Goal: Information Seeking & Learning: Check status

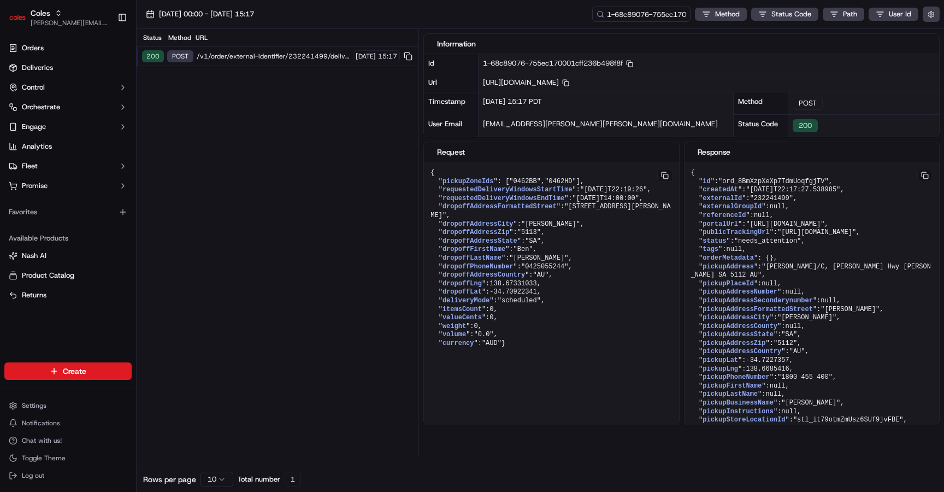
click at [569, 86] on span "https://api.ap-southeast-2.usenash.com/v1/order/external-identifier/232241499/d…" at bounding box center [526, 82] width 86 height 9
click at [793, 181] on span ""ord_8BmXzpXeXp7TdmUoqfgjTV"" at bounding box center [773, 182] width 110 height 8
copy span "ord_8BmXzpXeXp7TdmUoqfgjTV"
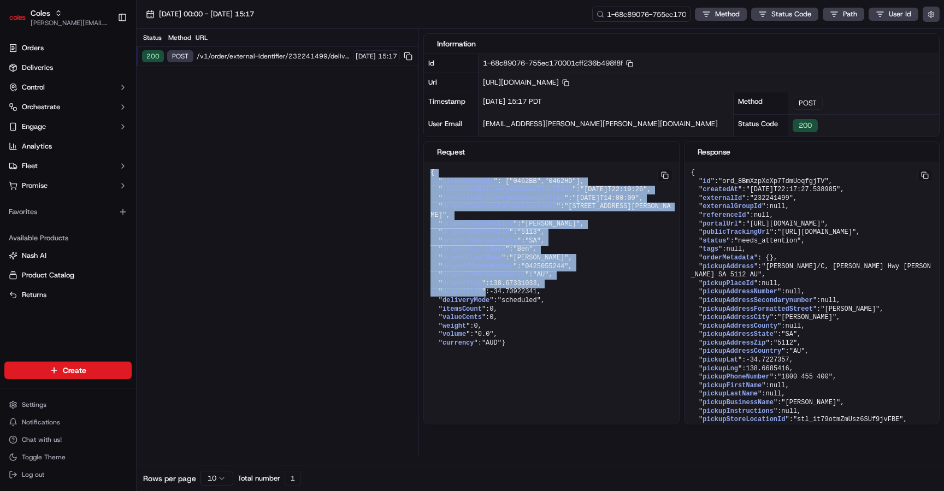
drag, startPoint x: 429, startPoint y: 173, endPoint x: 536, endPoint y: 233, distance: 122.8
click at [487, 309] on pre "{ " pickupZoneIds ": [ "0462BB" , "0462HD" ], " requestedDeliveryWindowsStartTi…" at bounding box center [551, 258] width 255 height 192
click at [665, 178] on button at bounding box center [664, 175] width 15 height 13
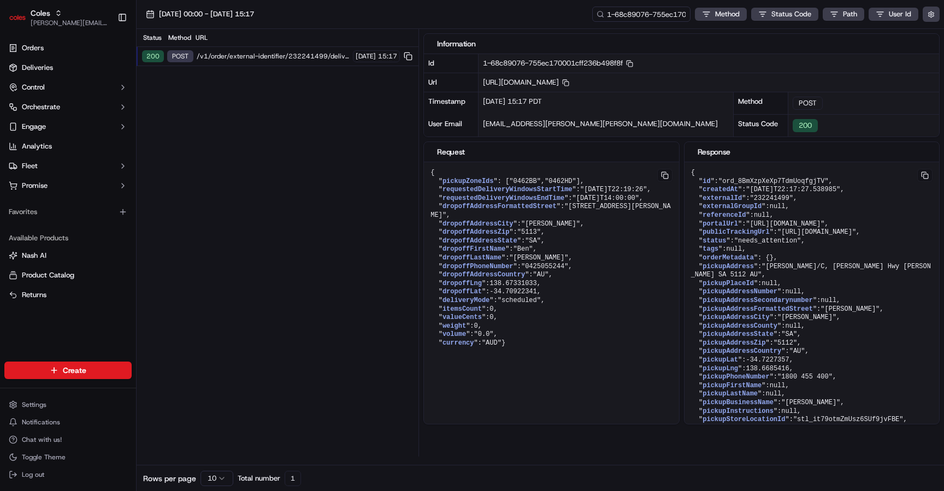
click at [569, 86] on span "https://api.ap-southeast-2.usenash.com/v1/order/external-identifier/232241499/d…" at bounding box center [526, 82] width 86 height 9
copy span "232241499"
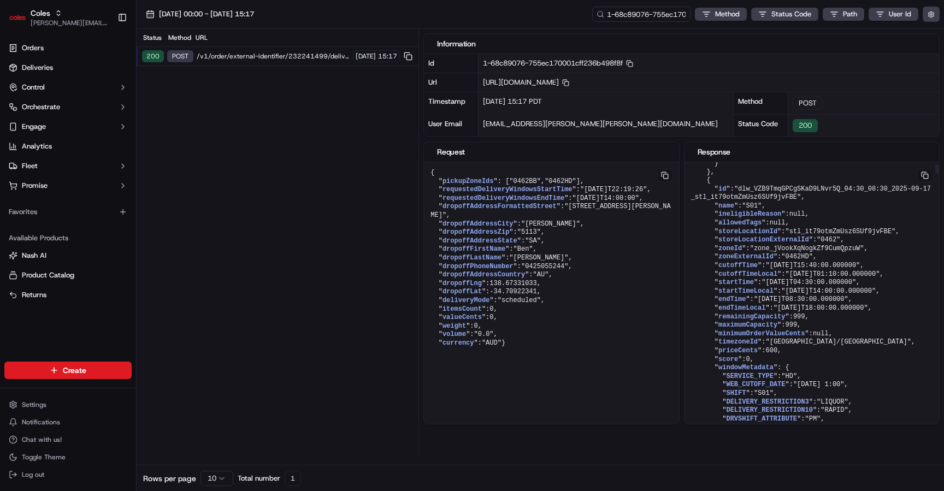
scroll to position [1896, 0]
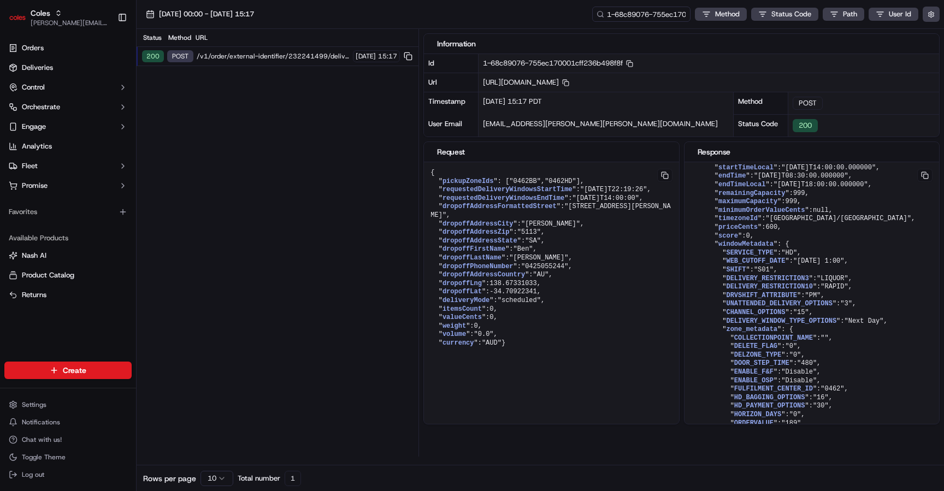
click at [584, 304] on pre "{ " pickupZoneIds ": [ "0462BB" , "0462HD" ], " requestedDeliveryWindowsStartTi…" at bounding box center [551, 258] width 255 height 192
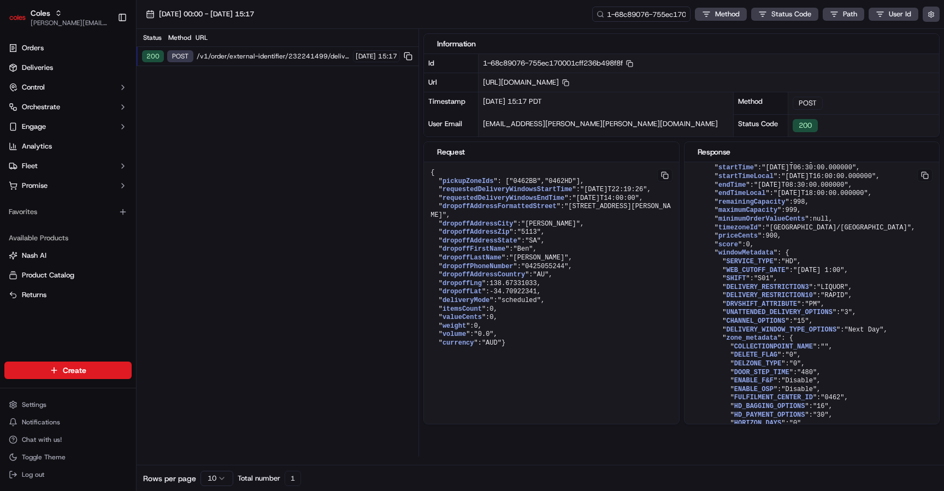
scroll to position [130547, 0]
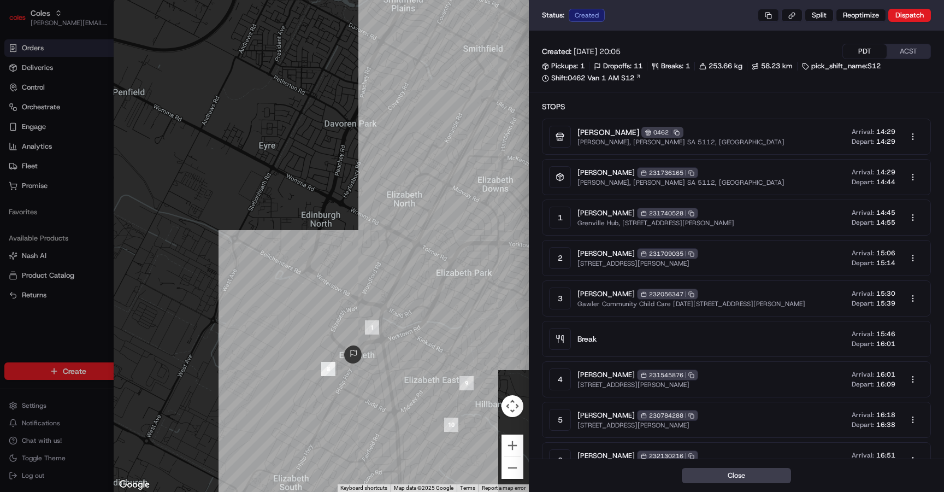
drag, startPoint x: 202, startPoint y: 338, endPoint x: 524, endPoint y: 140, distance: 377.8
click at [532, 140] on div "Close ← Move left → Move right ↑ Move up ↓ Move down + Zoom in - Zoom out Home …" at bounding box center [529, 246] width 830 height 492
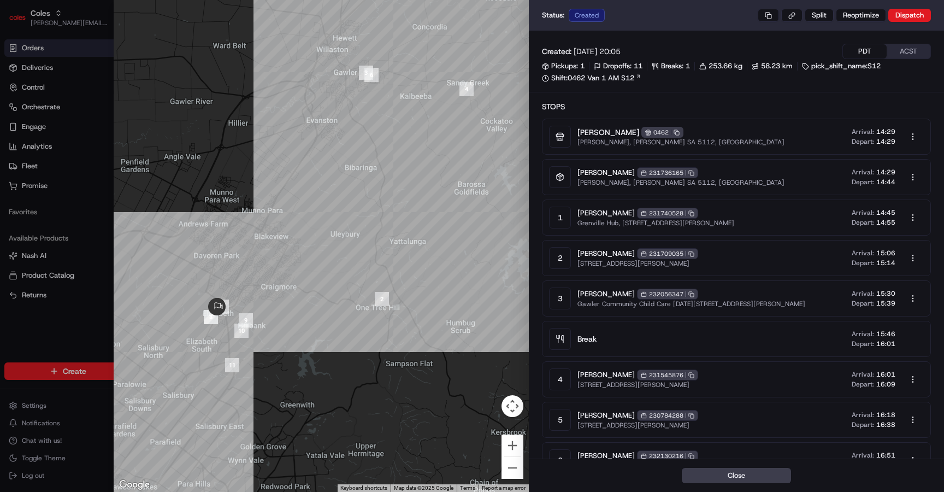
drag, startPoint x: 476, startPoint y: 331, endPoint x: 228, endPoint y: 317, distance: 248.4
click at [228, 317] on div at bounding box center [321, 246] width 415 height 492
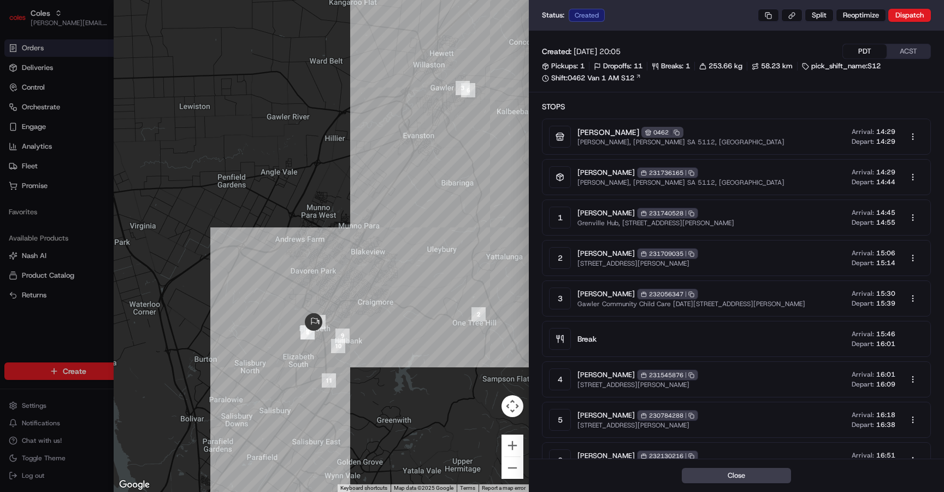
drag, startPoint x: 212, startPoint y: 276, endPoint x: 380, endPoint y: 313, distance: 171.1
click at [380, 313] on div at bounding box center [321, 246] width 415 height 492
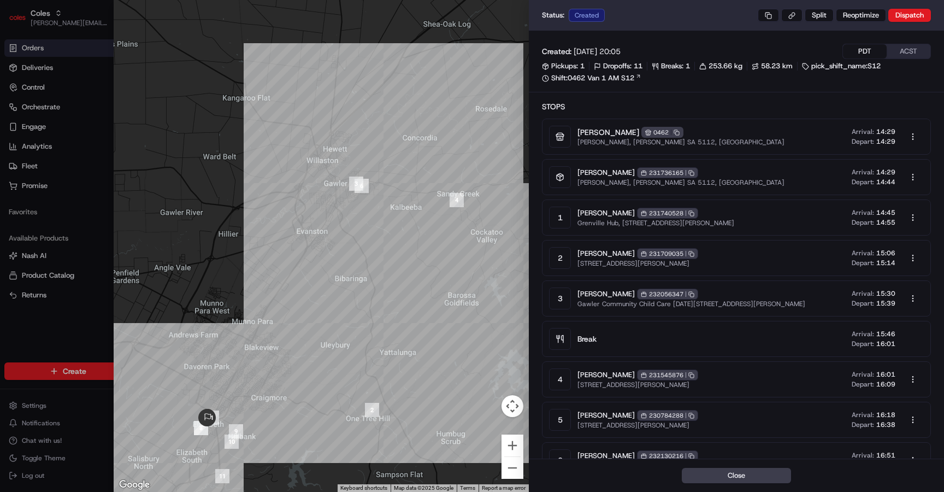
drag, startPoint x: 439, startPoint y: 299, endPoint x: 293, endPoint y: 358, distance: 157.3
click at [293, 358] on div at bounding box center [321, 246] width 415 height 492
click at [909, 52] on button "ACST" at bounding box center [909, 51] width 44 height 14
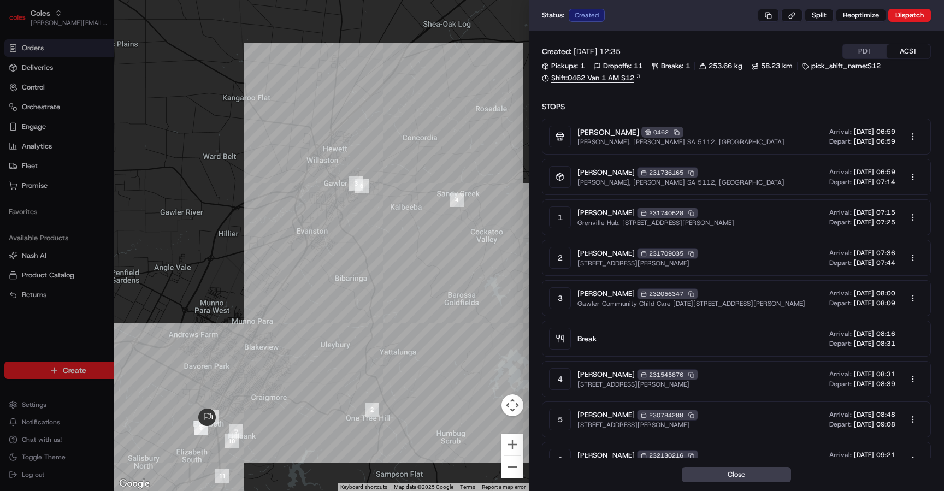
click at [622, 73] on link "Shift: 0462 Van 1 AM S12" at bounding box center [736, 78] width 389 height 10
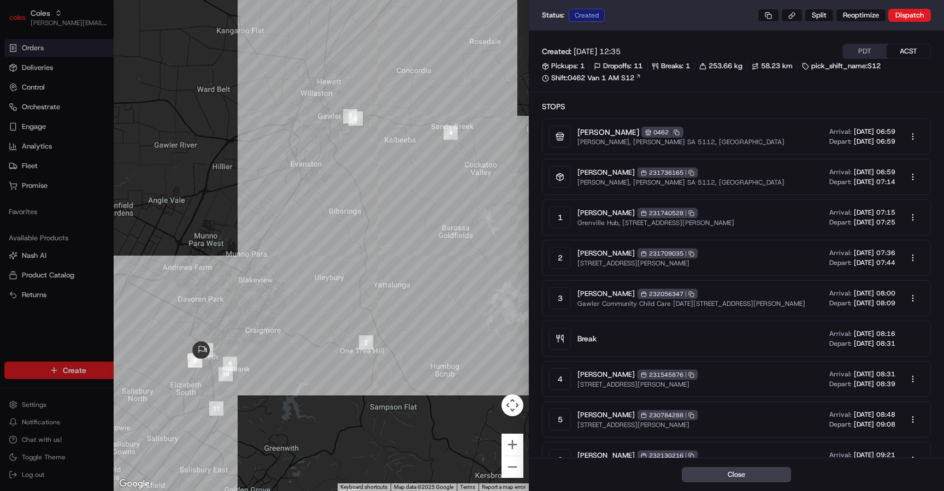
click at [884, 133] on span "17/09/2025 06:59" at bounding box center [875, 131] width 42 height 9
click at [633, 78] on link "Shift: 0462 Van 1 AM S12" at bounding box center [736, 78] width 389 height 10
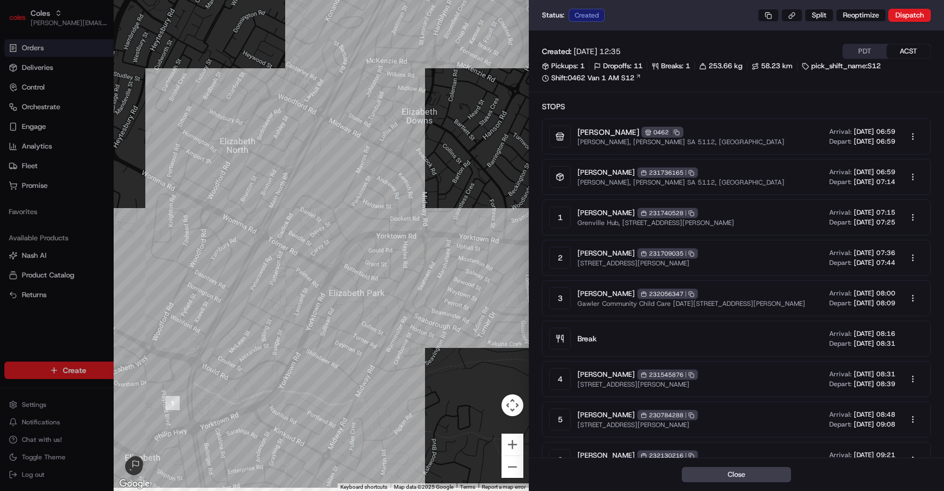
drag, startPoint x: 191, startPoint y: 411, endPoint x: 268, endPoint y: 320, distance: 119.0
click at [268, 320] on div at bounding box center [321, 245] width 415 height 491
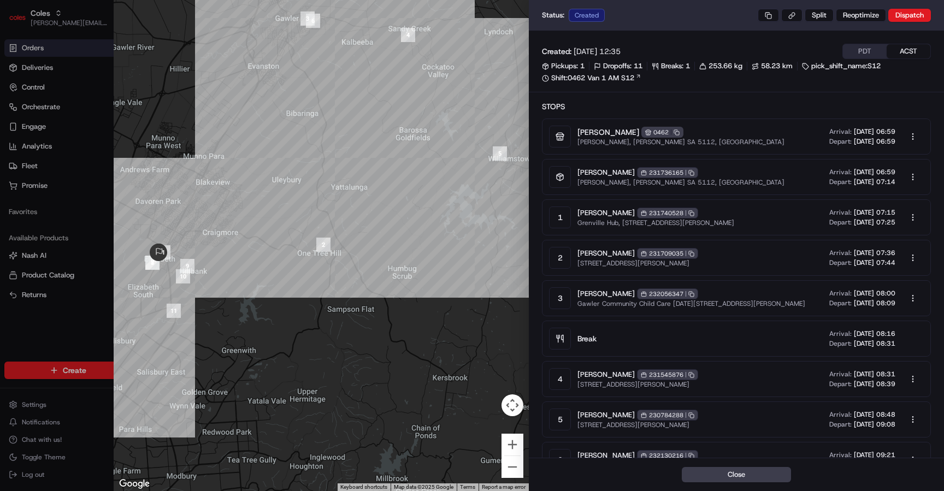
drag, startPoint x: 421, startPoint y: 225, endPoint x: 293, endPoint y: 303, distance: 150.0
click at [293, 303] on div at bounding box center [321, 245] width 415 height 491
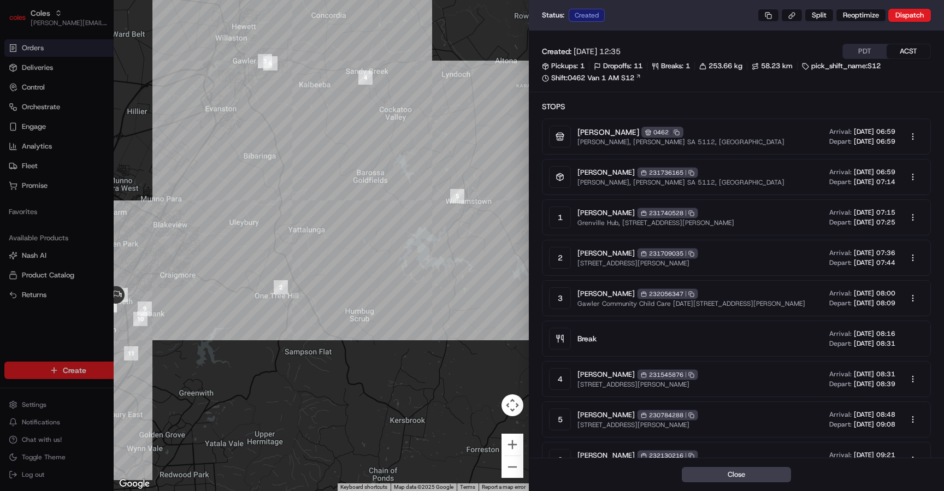
drag, startPoint x: 356, startPoint y: 276, endPoint x: 316, endPoint y: 318, distance: 58.0
click at [316, 318] on div at bounding box center [321, 245] width 415 height 491
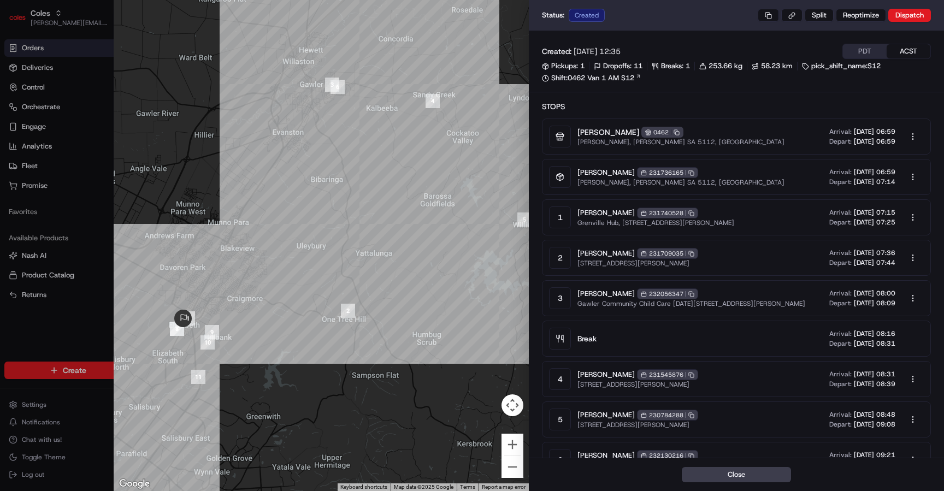
drag, startPoint x: 324, startPoint y: 317, endPoint x: 394, endPoint y: 341, distance: 73.8
click at [394, 341] on div at bounding box center [321, 245] width 415 height 491
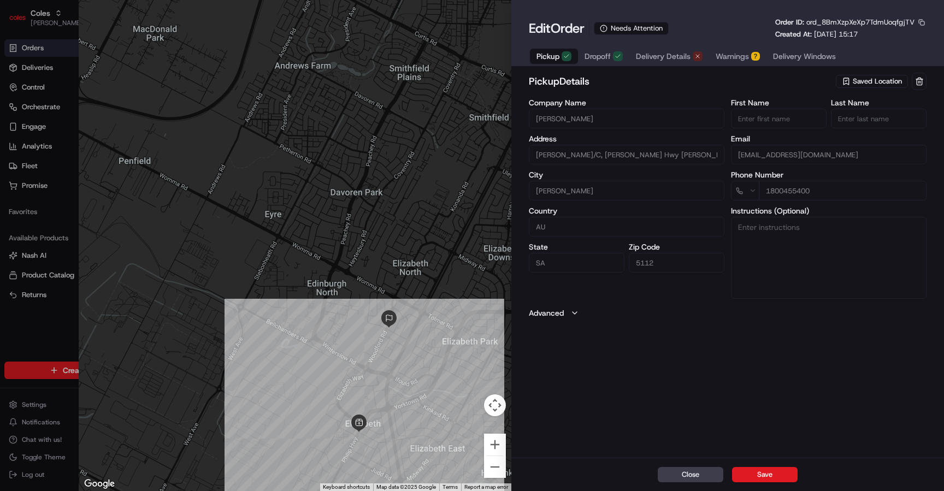
click at [664, 58] on span "Delivery Details" at bounding box center [663, 56] width 55 height 11
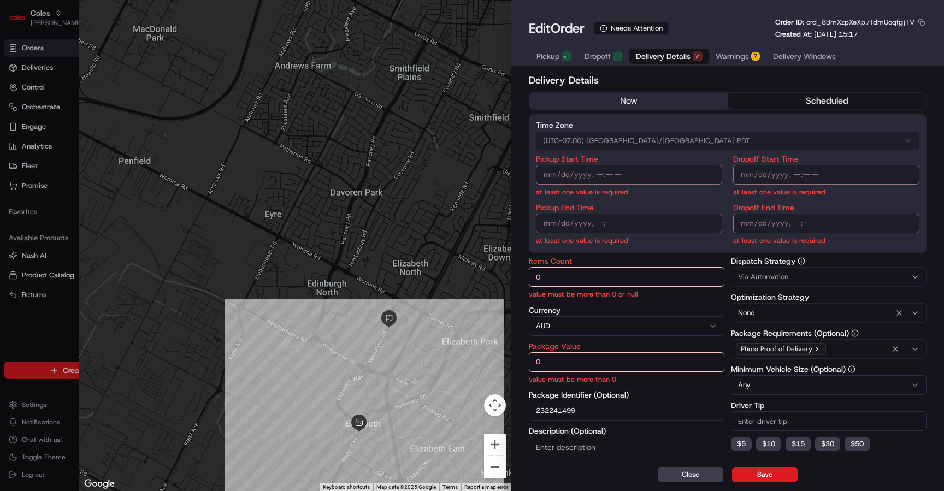
click at [730, 58] on span "Warnings" at bounding box center [732, 56] width 33 height 11
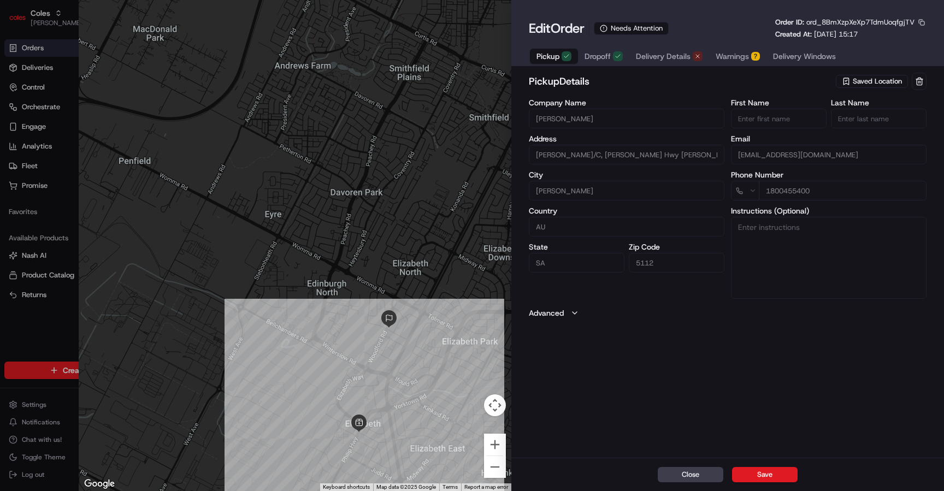
click at [560, 61] on button "Pickup" at bounding box center [554, 56] width 48 height 15
